Goal: Contribute content: Add original content to the website for others to see

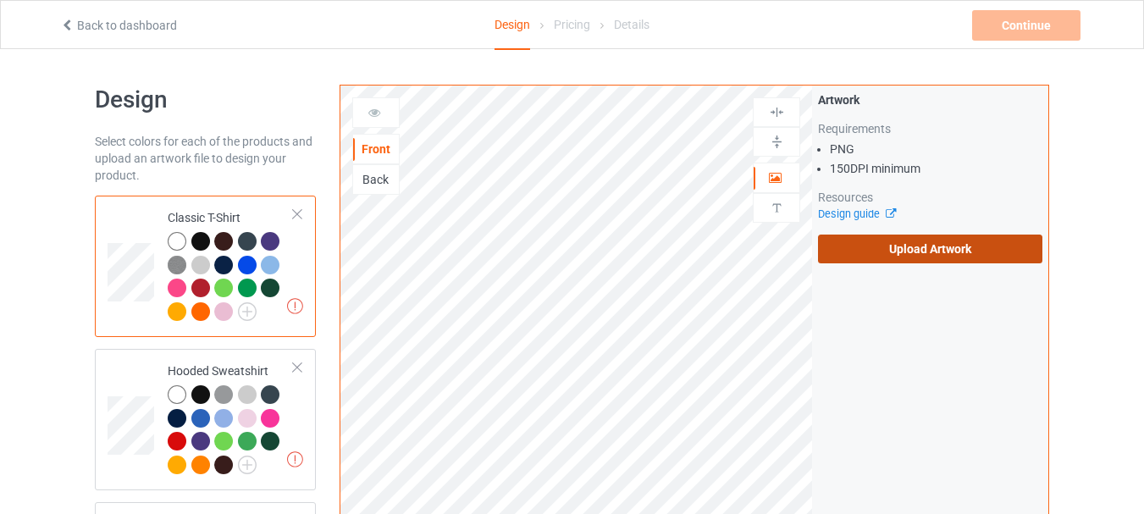
click at [902, 248] on label "Upload Artwork" at bounding box center [930, 249] width 224 height 29
click at [0, 0] on input "Upload Artwork" at bounding box center [0, 0] width 0 height 0
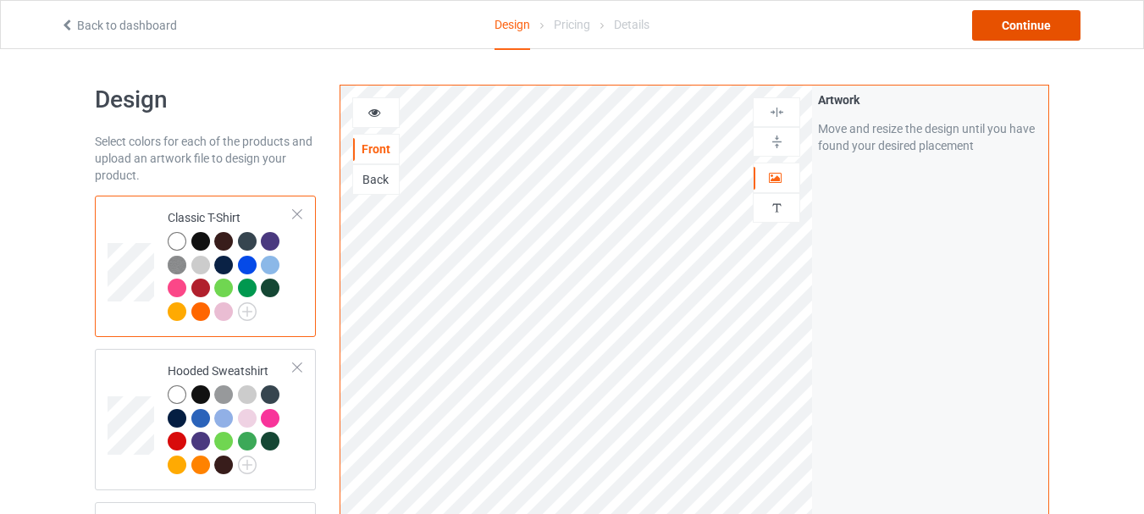
click at [1000, 24] on div "Continue" at bounding box center [1026, 25] width 108 height 30
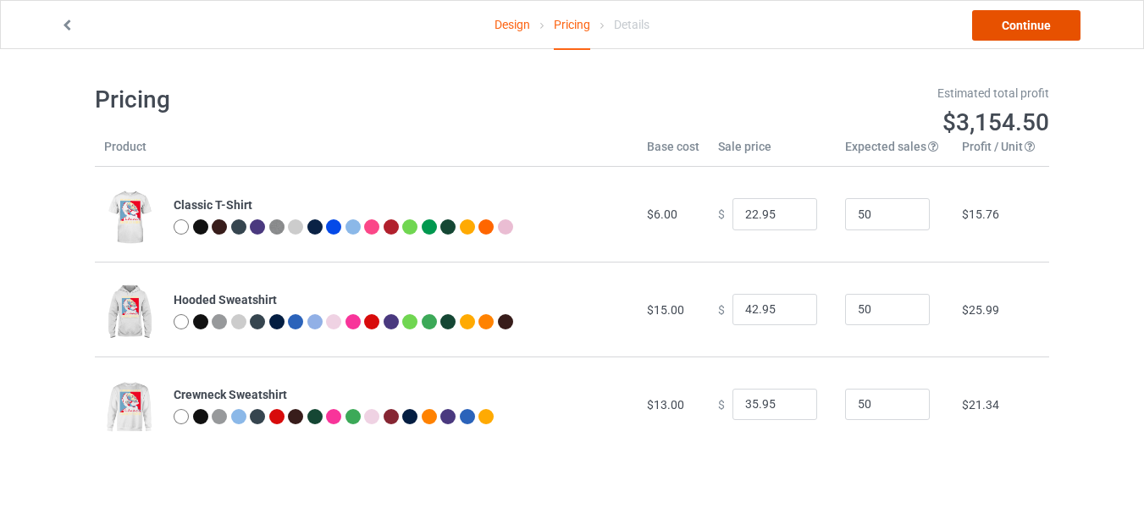
click at [1014, 31] on link "Continue" at bounding box center [1026, 25] width 108 height 30
